Goal: Transaction & Acquisition: Purchase product/service

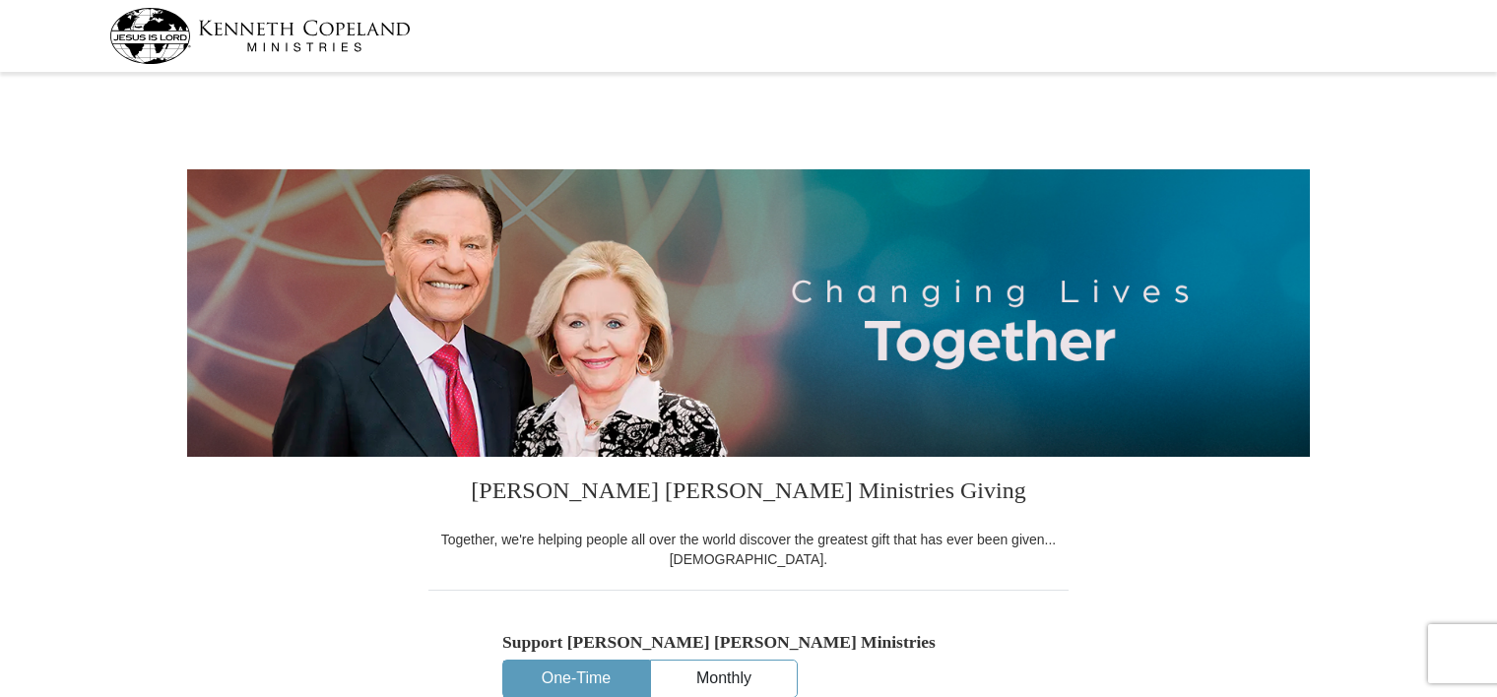
select select "MN"
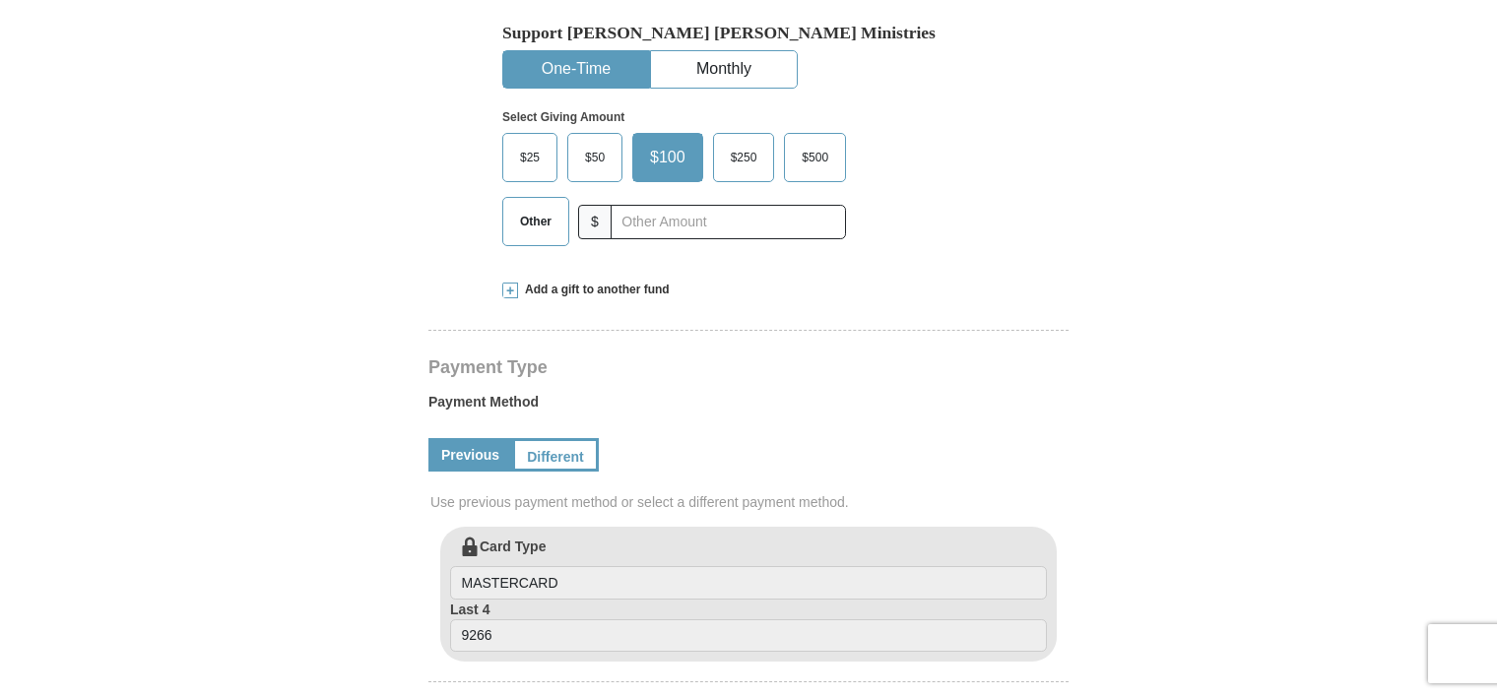
click at [557, 64] on button "One-Time" at bounding box center [576, 69] width 146 height 36
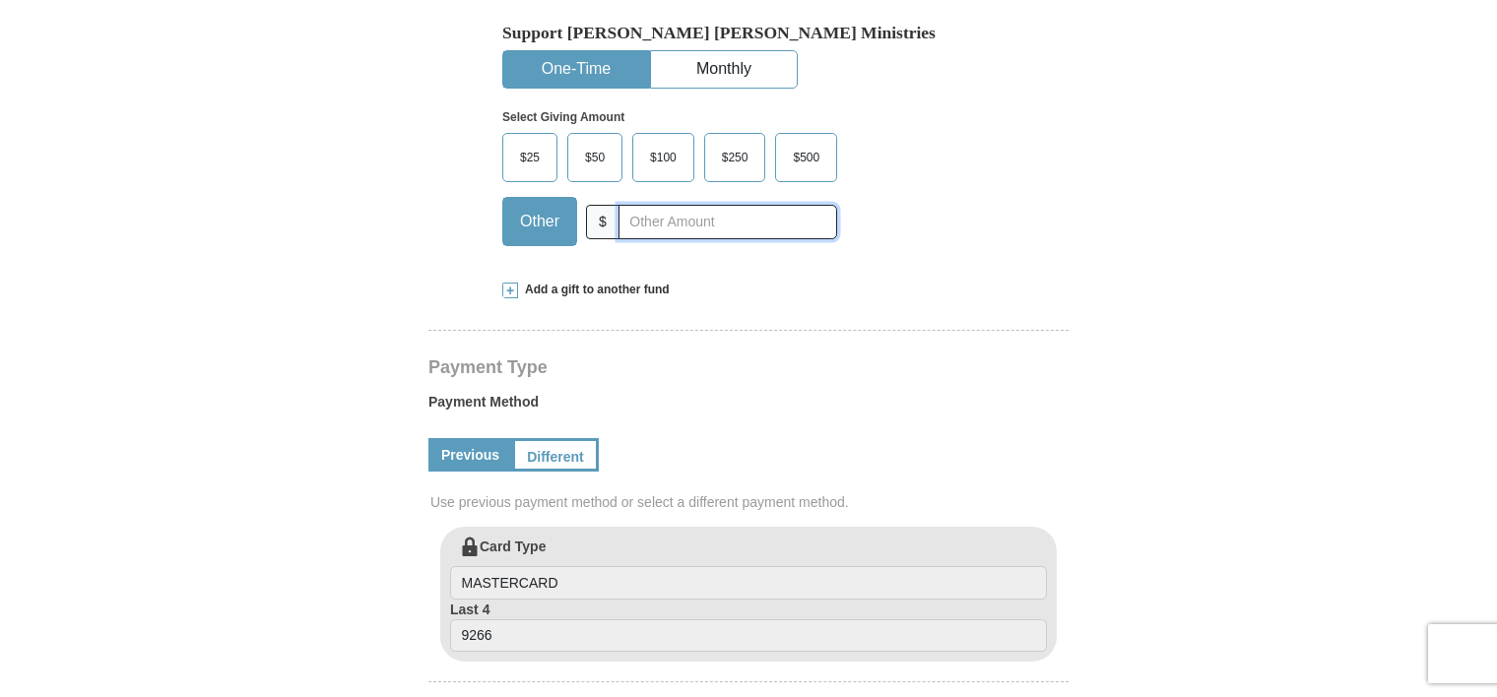
click at [664, 213] on input "text" at bounding box center [728, 222] width 219 height 34
type input "520.00"
click at [595, 457] on link "Different" at bounding box center [553, 454] width 83 height 33
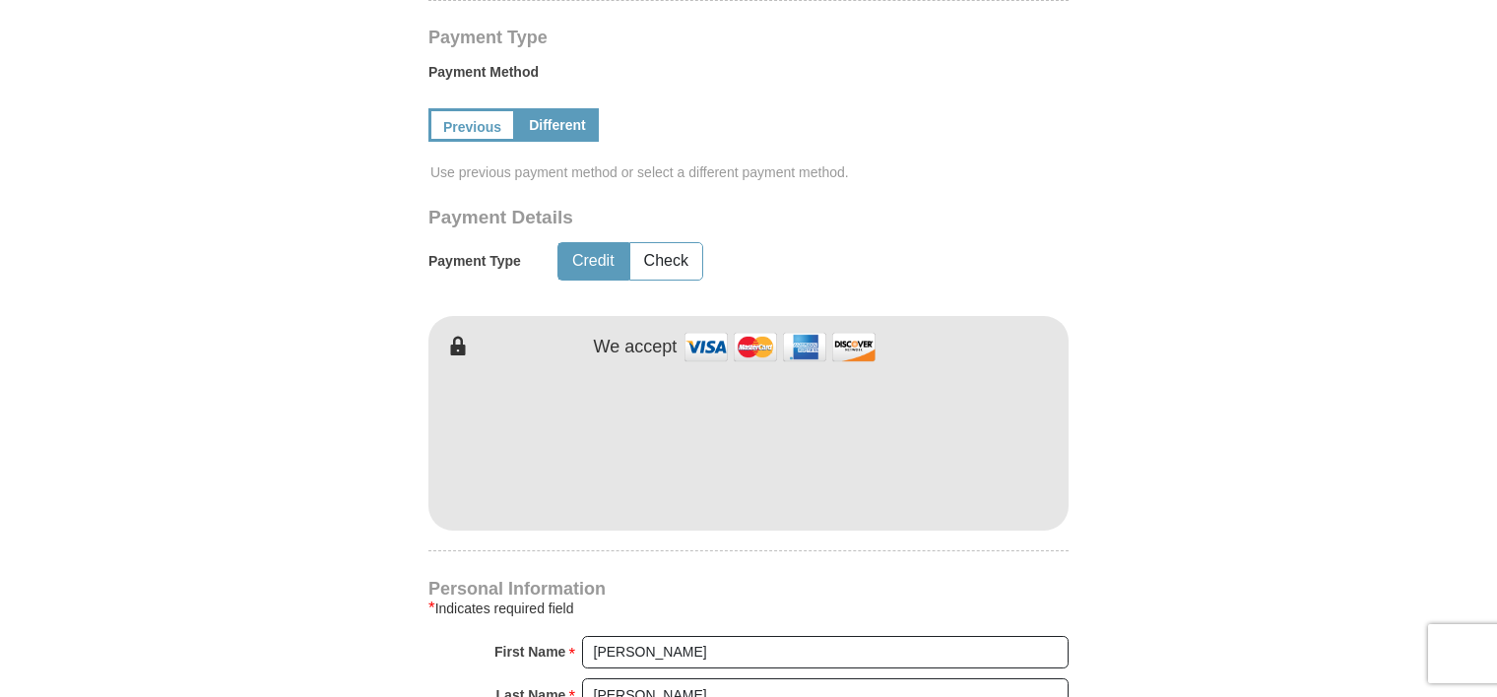
scroll to position [989, 0]
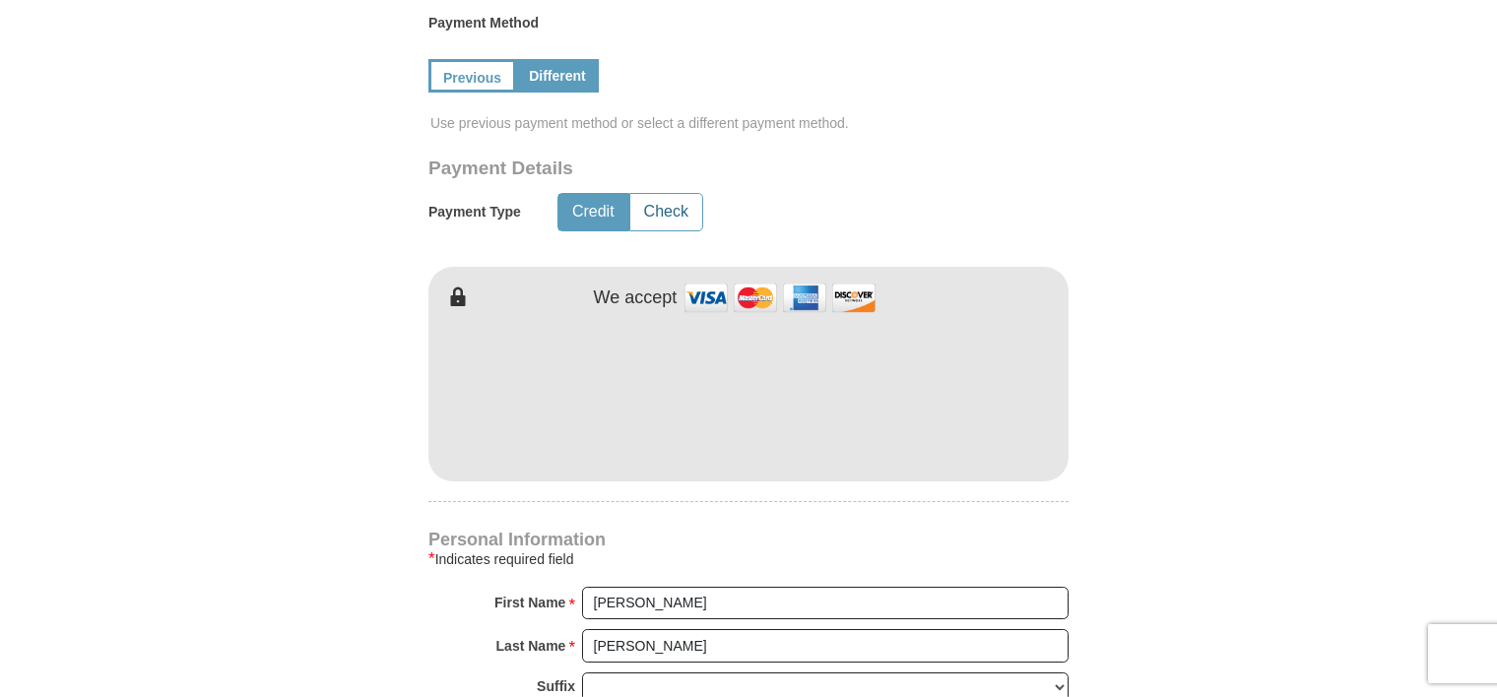
click at [666, 211] on button "Check" at bounding box center [666, 212] width 72 height 36
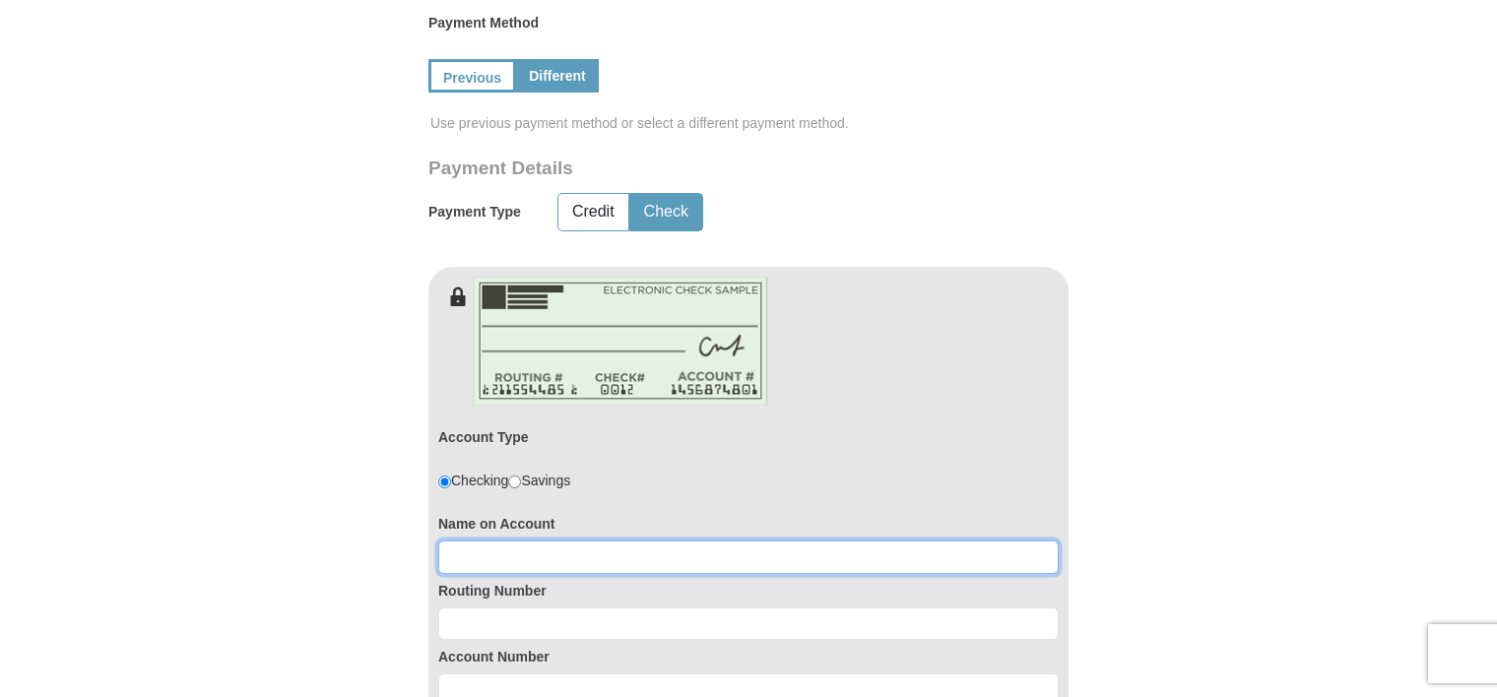
click at [593, 544] on input at bounding box center [748, 557] width 621 height 33
type input "[PERSON_NAME]"
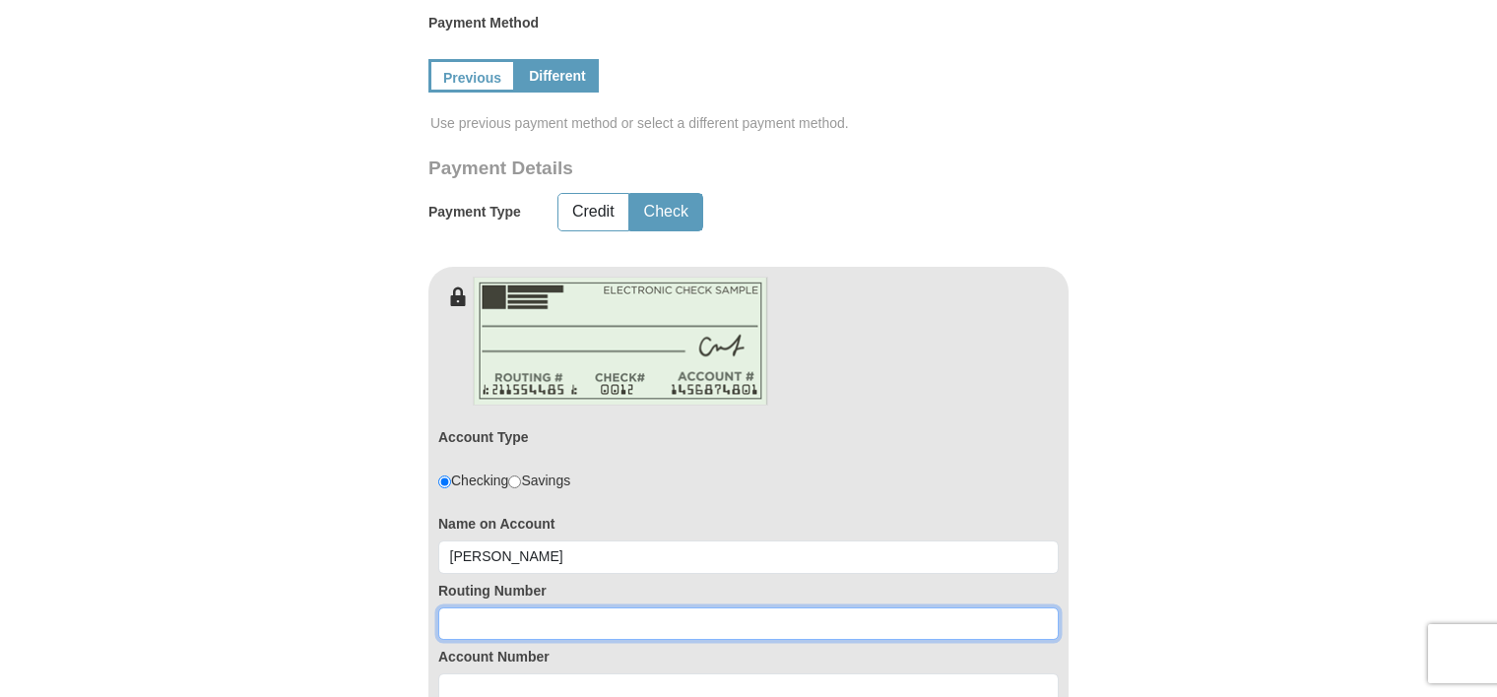
paste input "091000019"
type input "091000019"
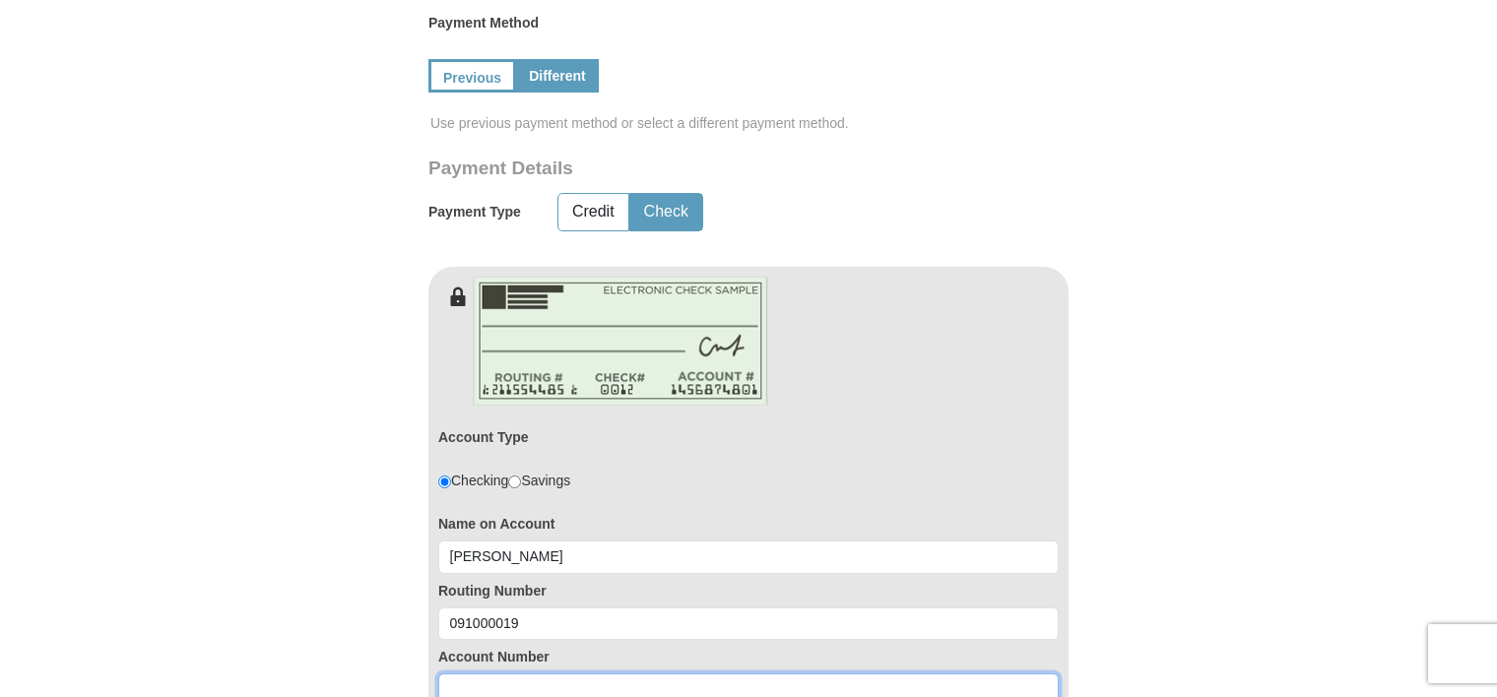
scroll to position [996, 0]
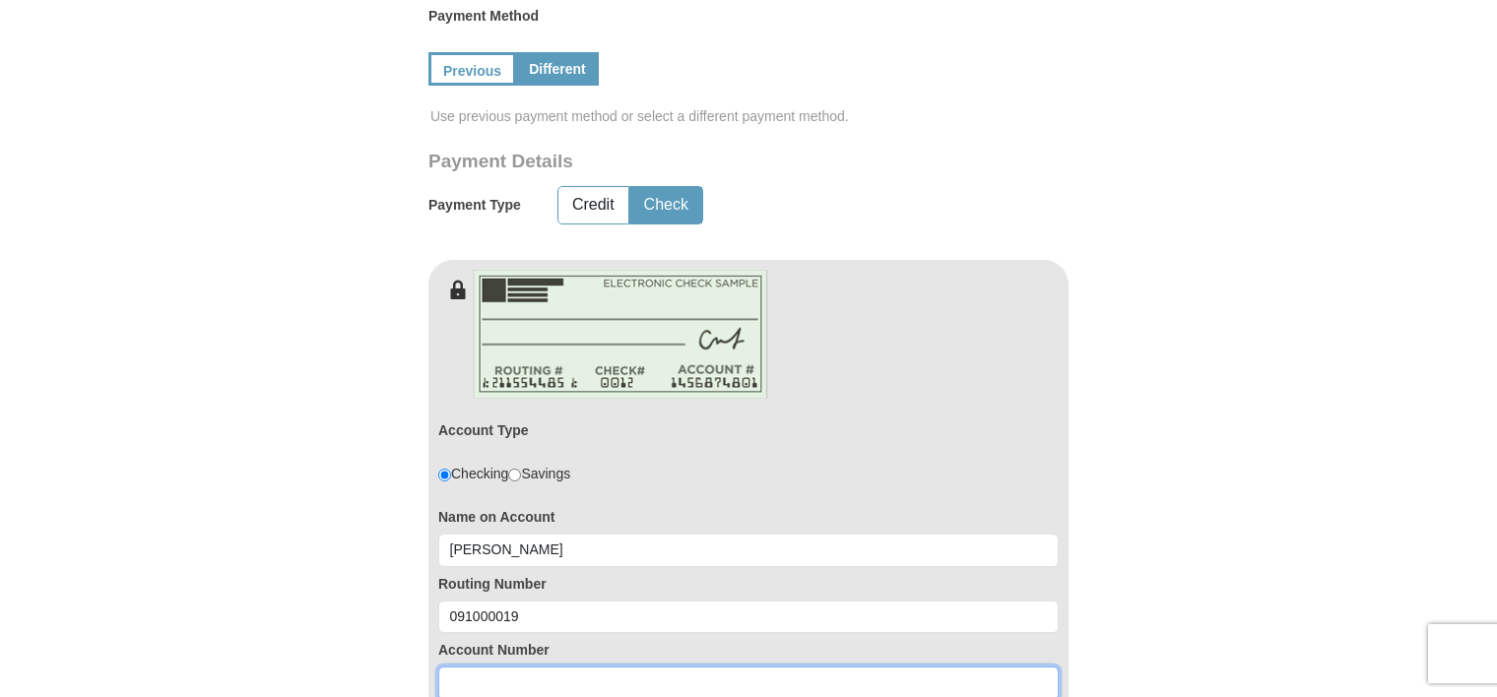
paste input "2103502676"
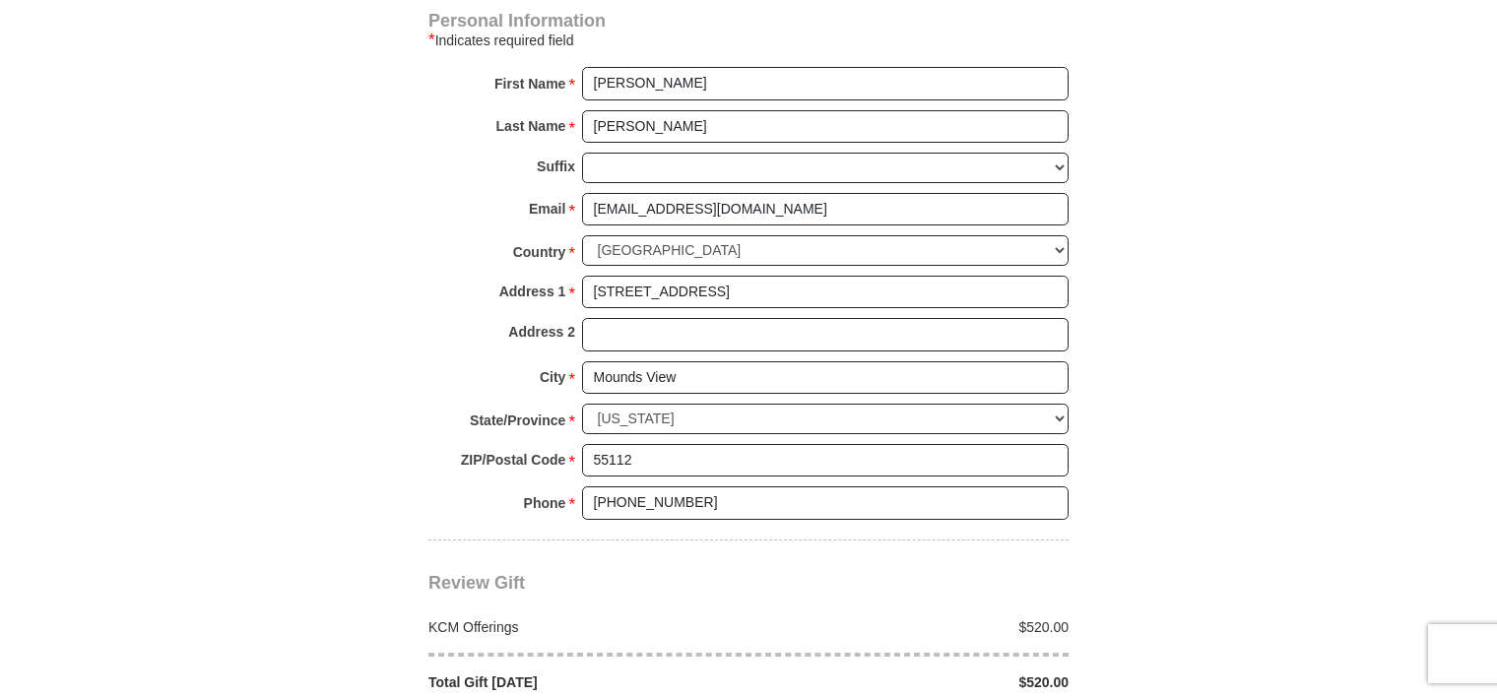
scroll to position [1966, 0]
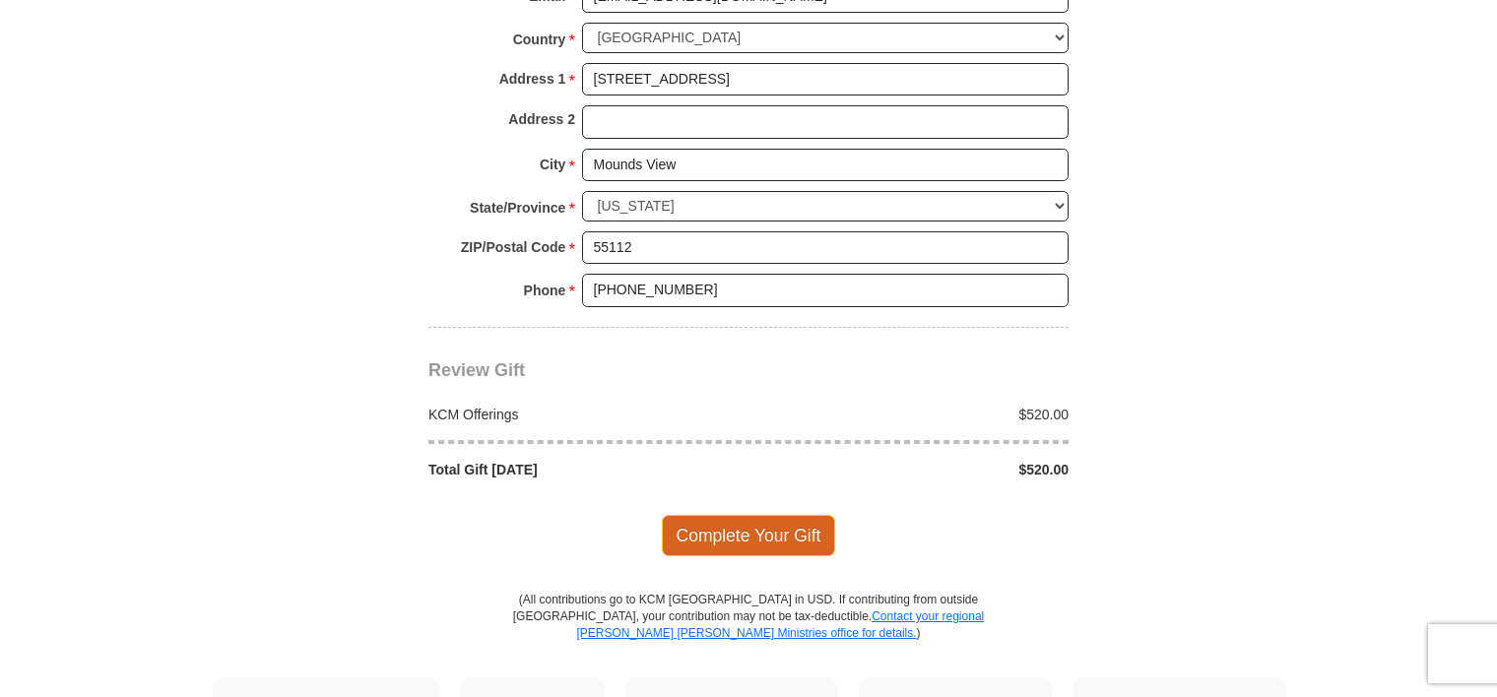
type input "2103502676"
click at [692, 515] on span "Complete Your Gift" at bounding box center [749, 535] width 174 height 41
